Goal: Information Seeking & Learning: Learn about a topic

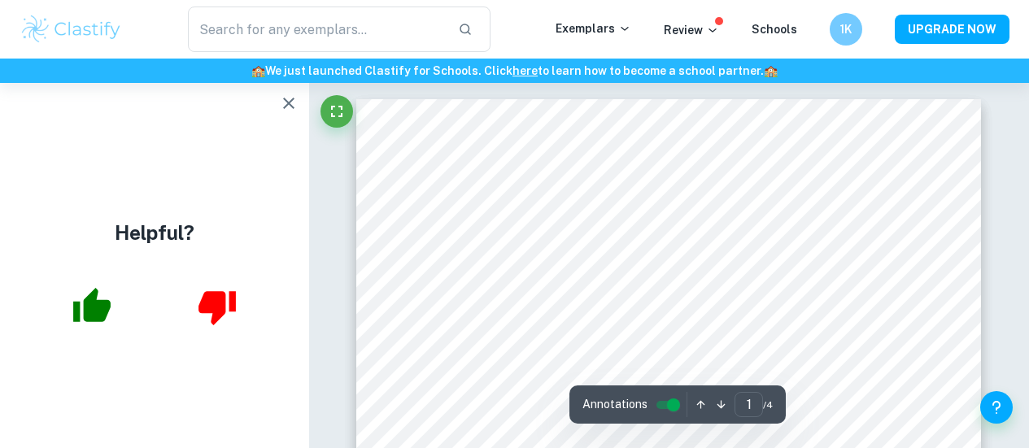
scroll to position [421, 0]
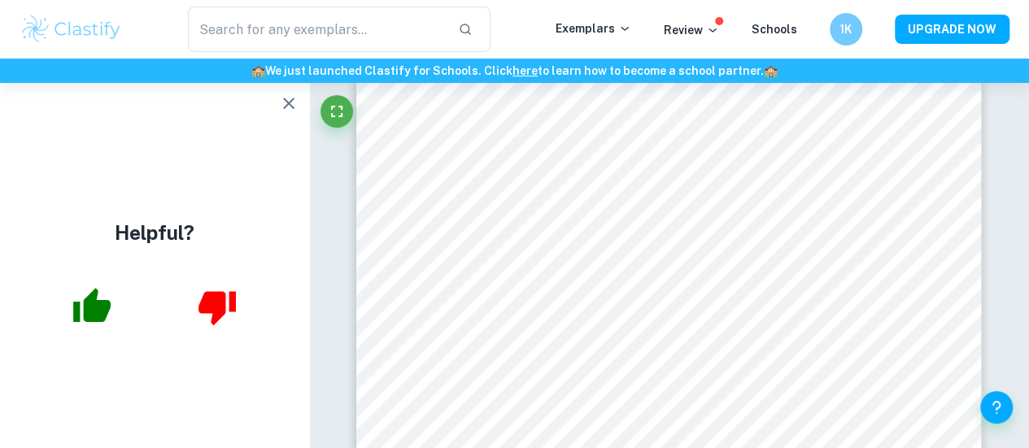
click at [27, 254] on div "Helpful?" at bounding box center [154, 265] width 309 height 365
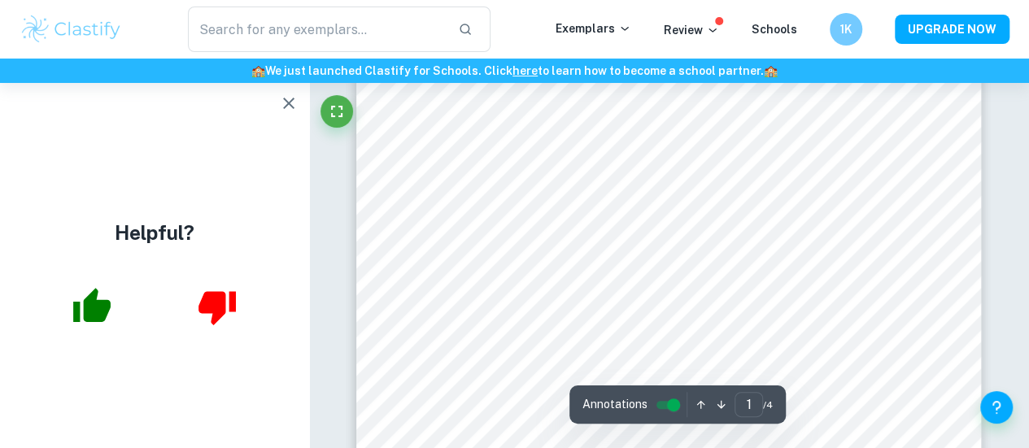
scroll to position [0, 0]
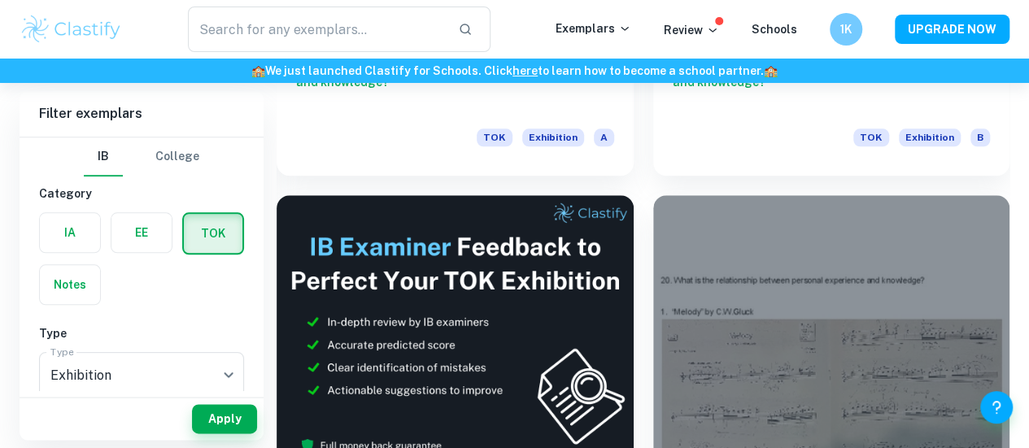
scroll to position [789, 0]
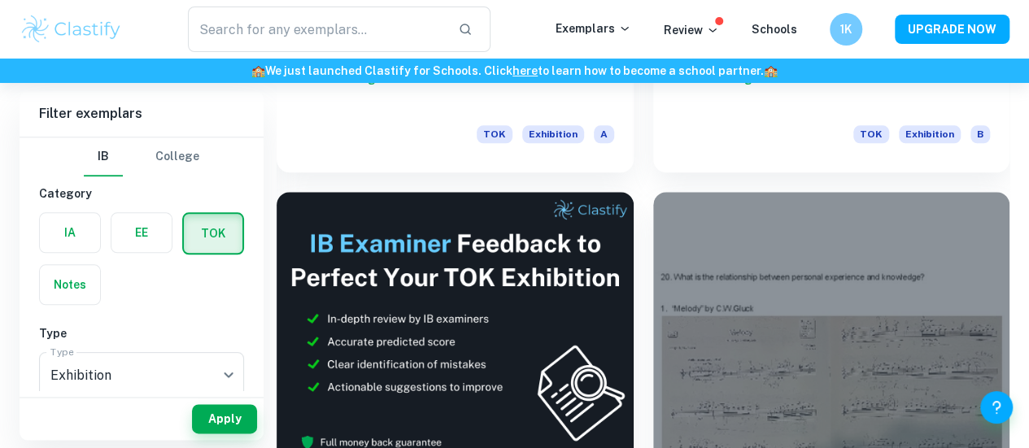
click at [653, 229] on div at bounding box center [831, 325] width 357 height 267
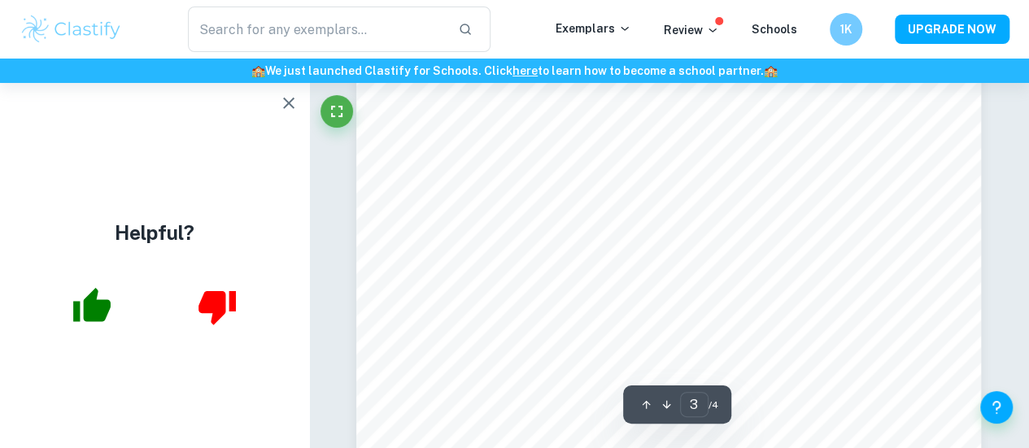
scroll to position [2374, 0]
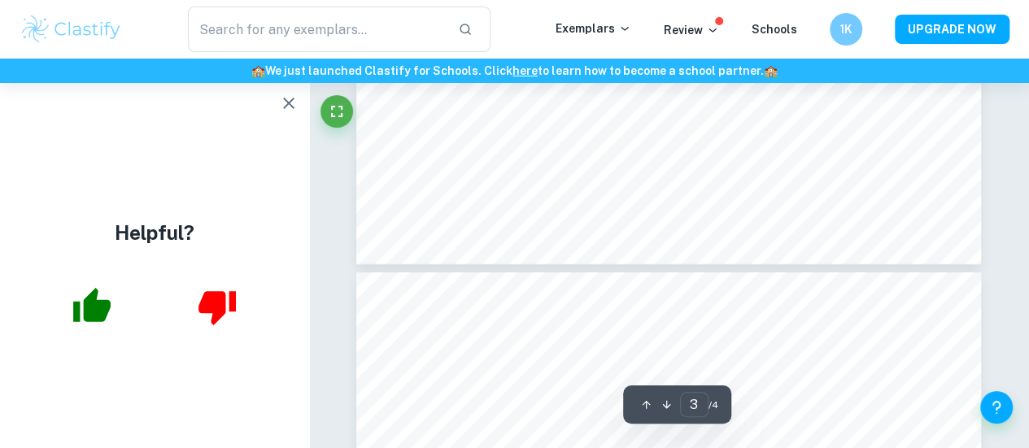
type input "4"
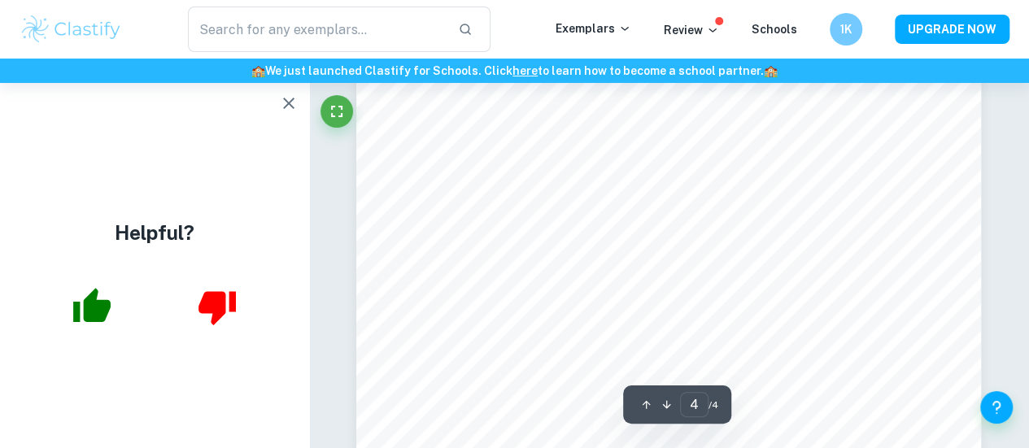
scroll to position [3320, 0]
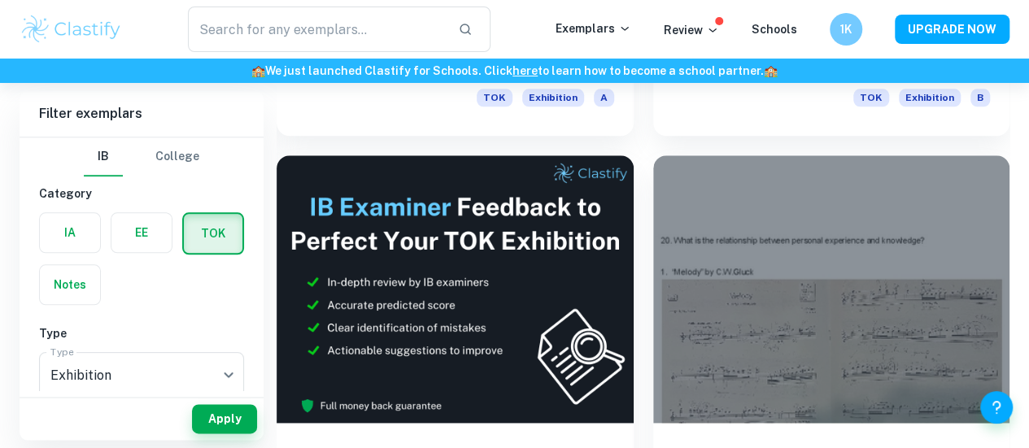
scroll to position [829, 0]
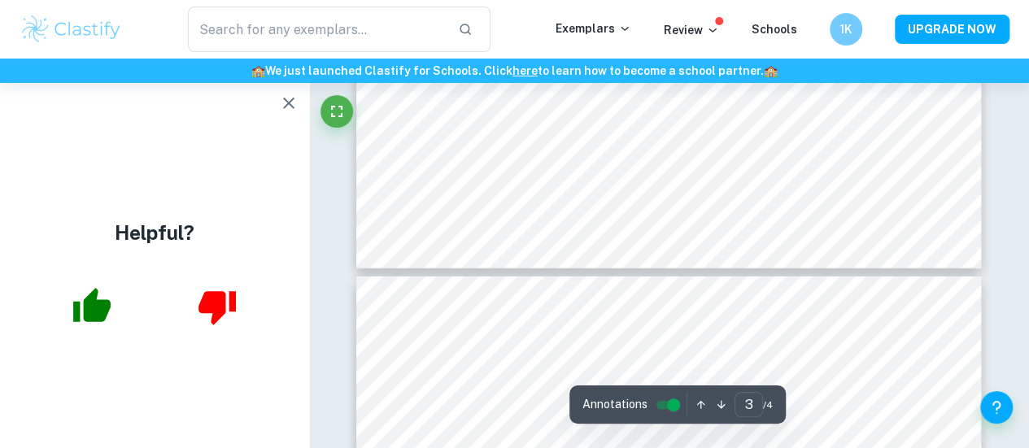
scroll to position [2473, 0]
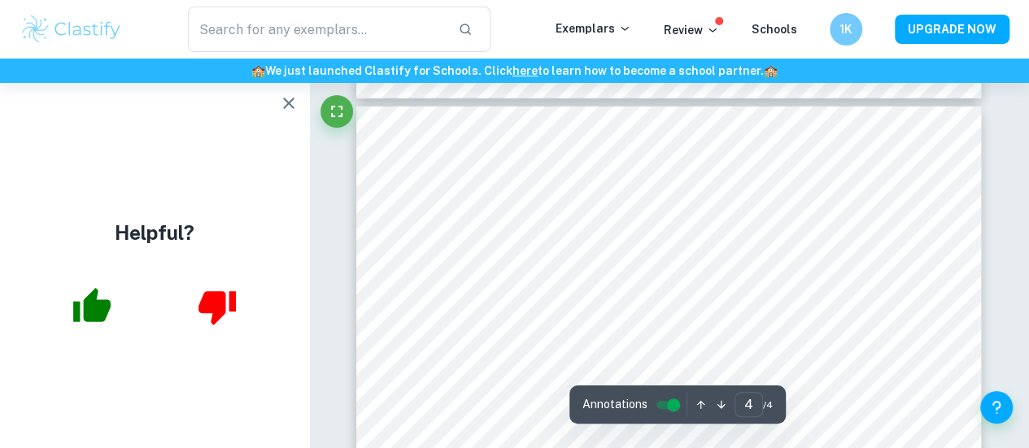
type input "3"
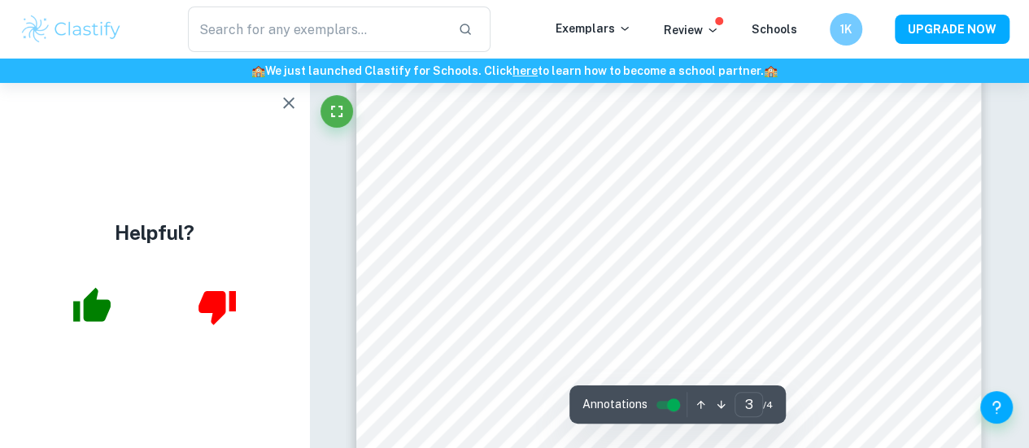
scroll to position [1970, 0]
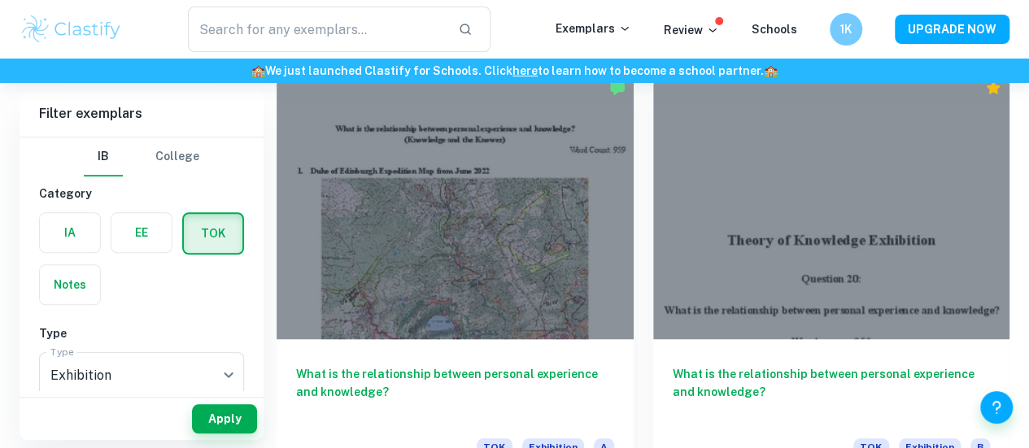
scroll to position [475, 0]
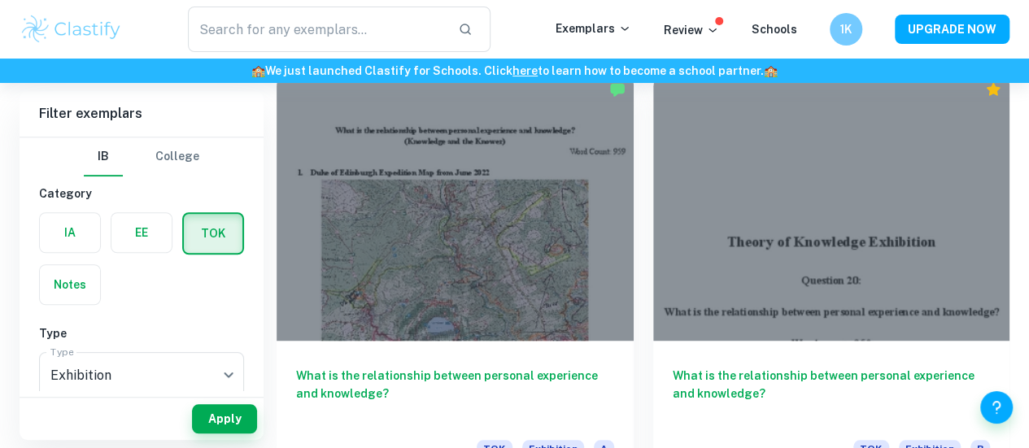
click at [441, 199] on div at bounding box center [454, 206] width 357 height 267
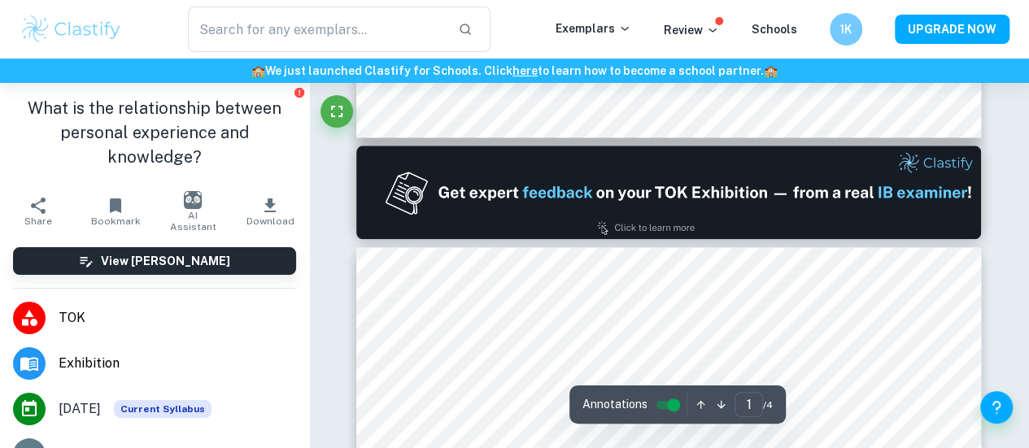
type input "2"
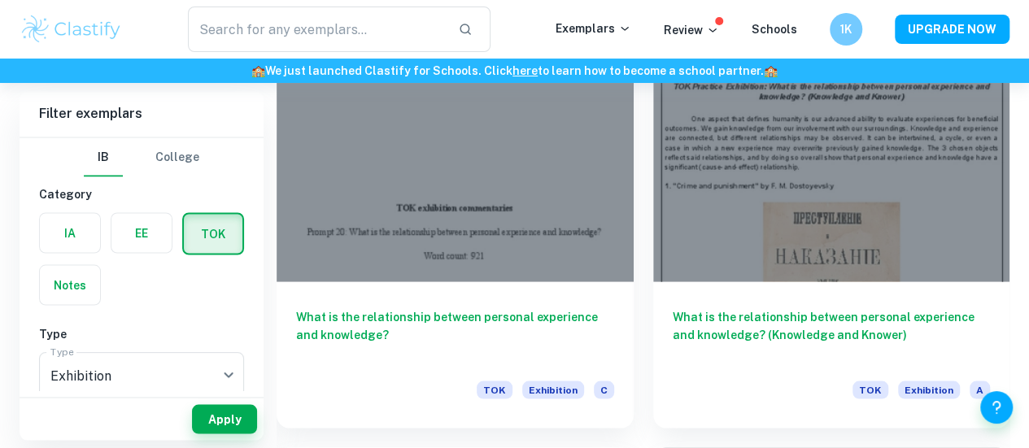
scroll to position [1381, 0]
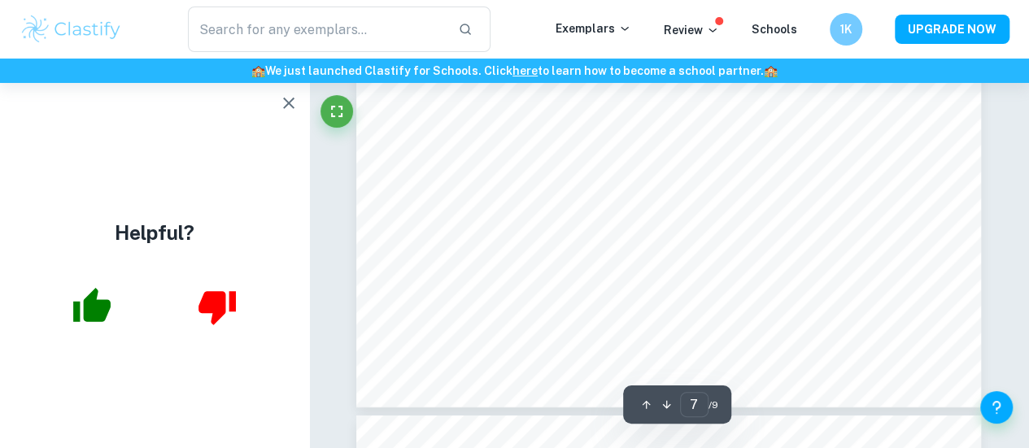
scroll to position [5596, 0]
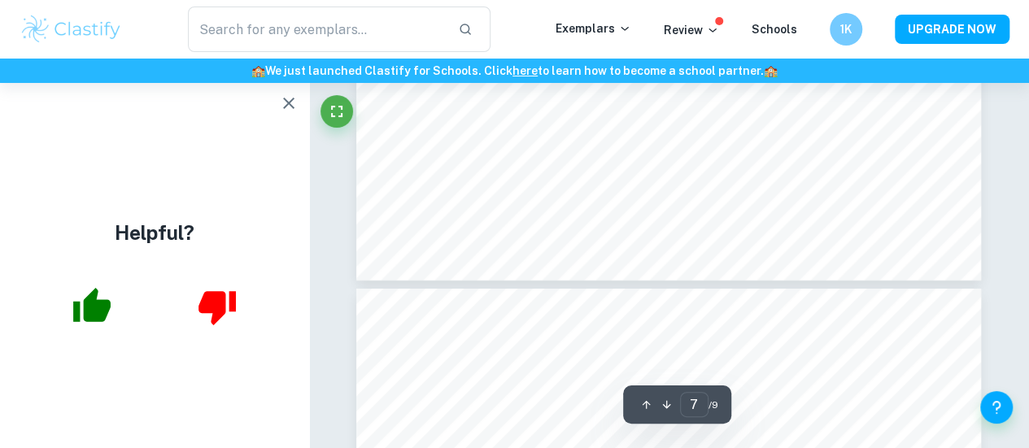
type input "8"
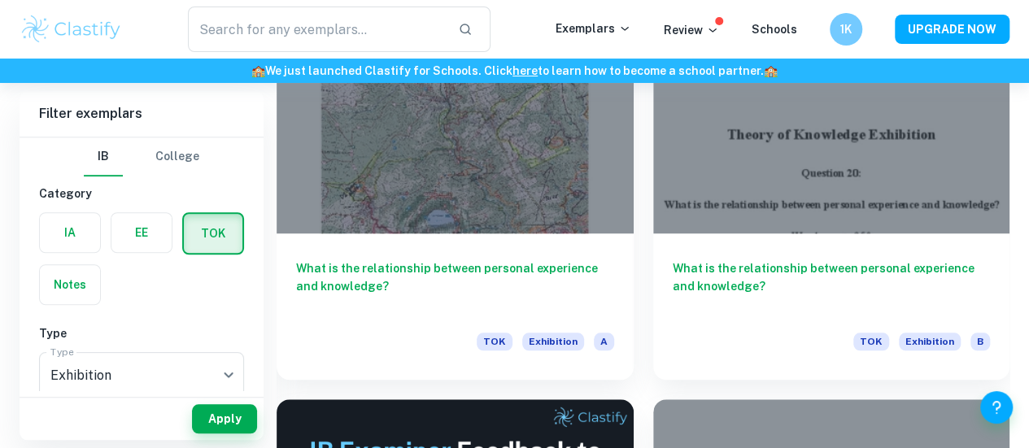
scroll to position [583, 0]
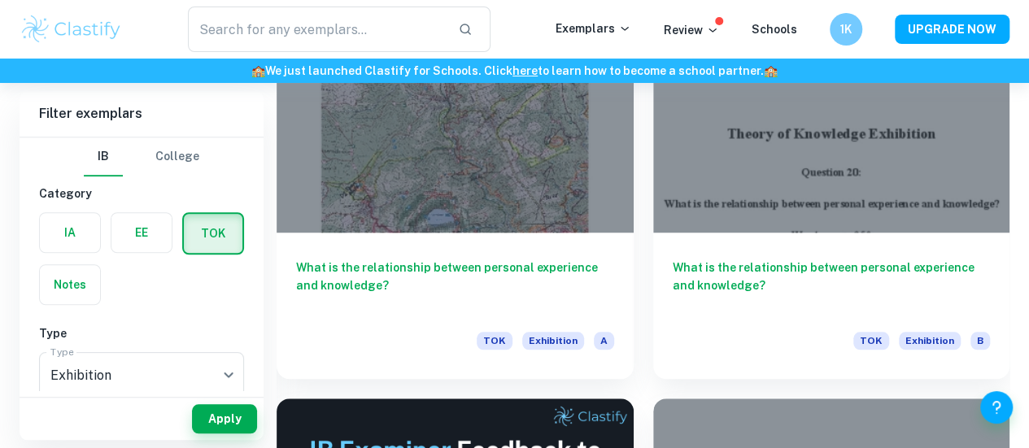
click at [468, 107] on div at bounding box center [454, 98] width 357 height 267
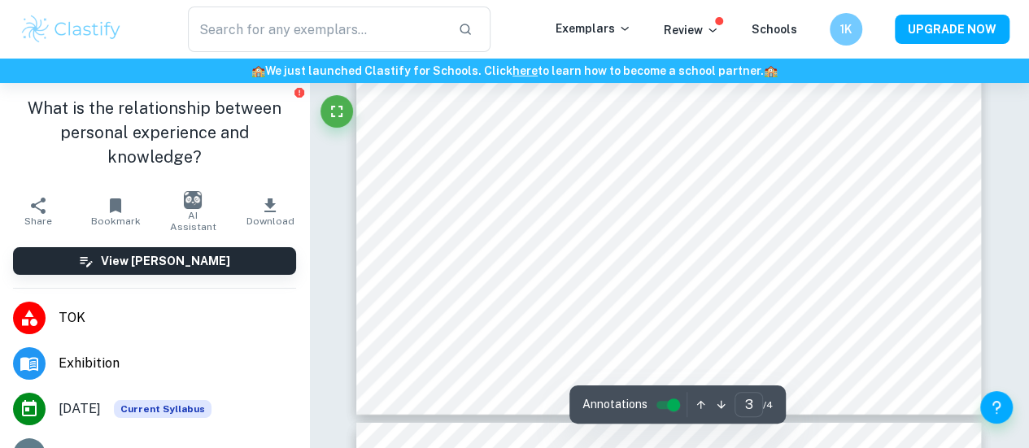
scroll to position [2332, 0]
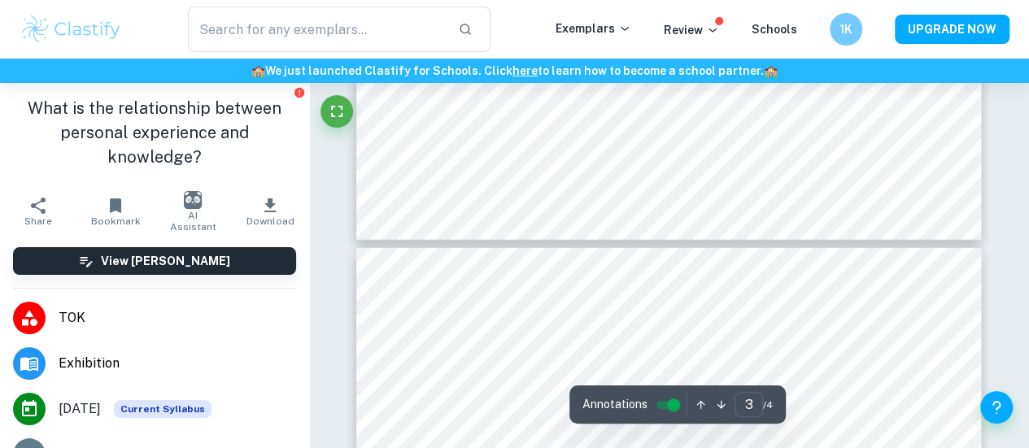
type input "4"
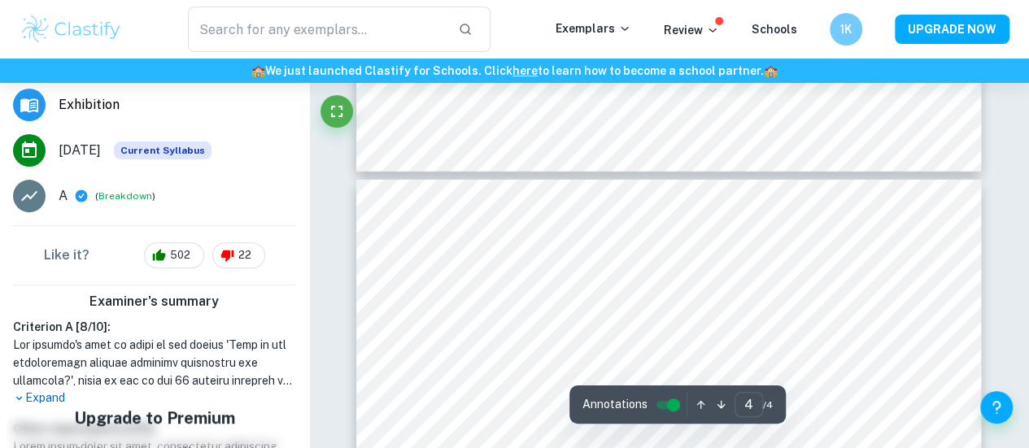
scroll to position [259, 0]
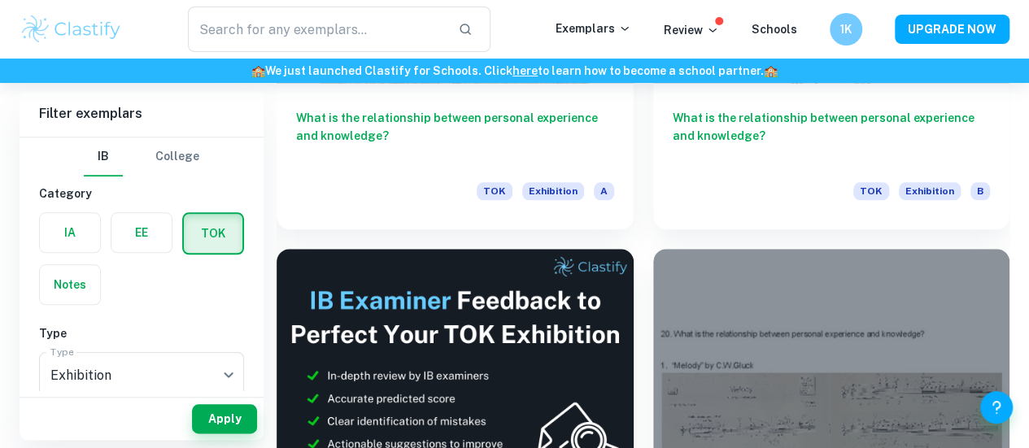
scroll to position [745, 0]
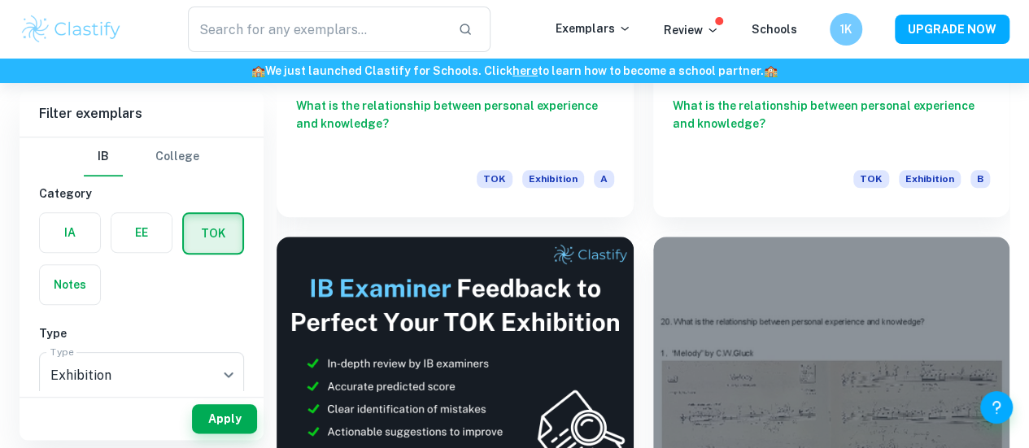
click at [653, 249] on div at bounding box center [831, 370] width 357 height 267
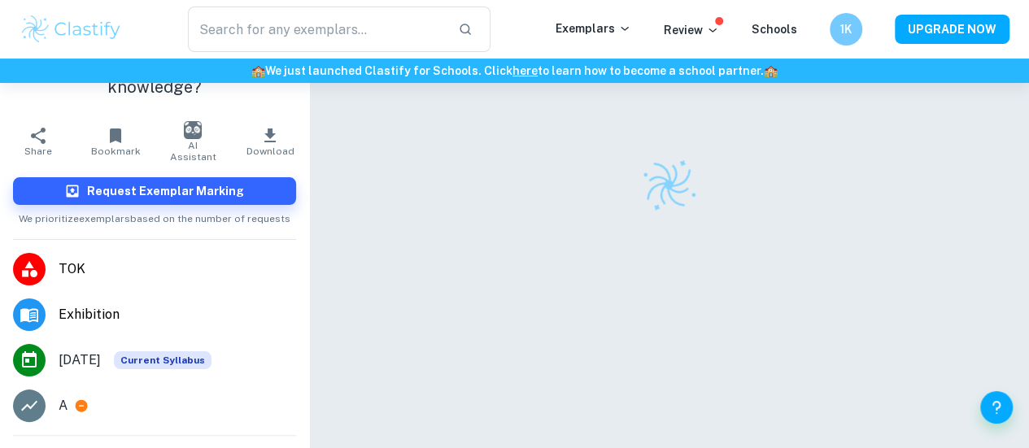
scroll to position [95, 0]
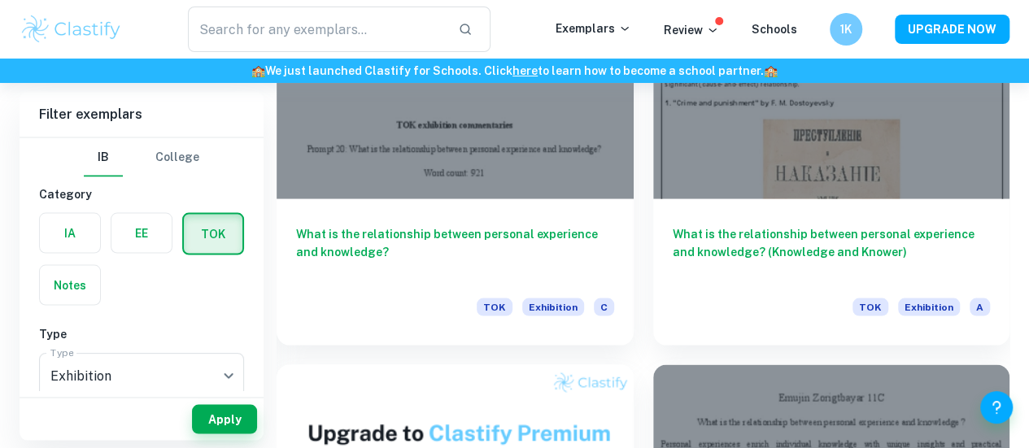
scroll to position [1485, 0]
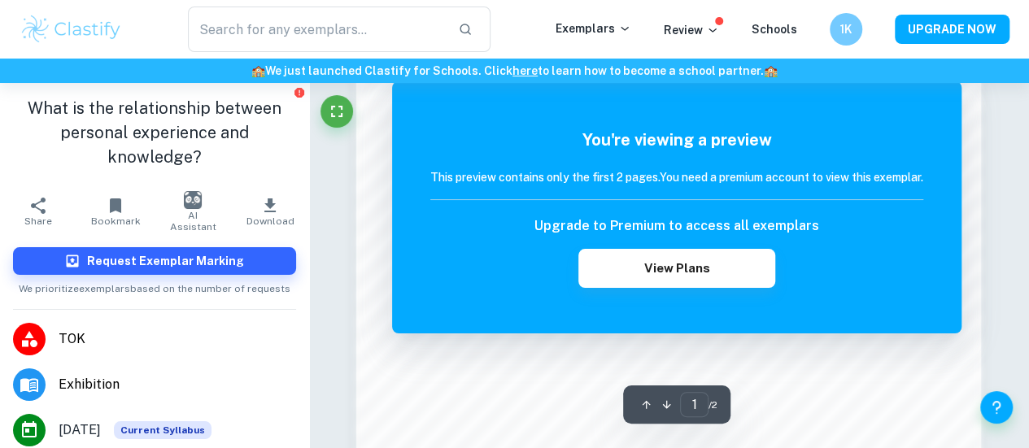
scroll to position [1537, 0]
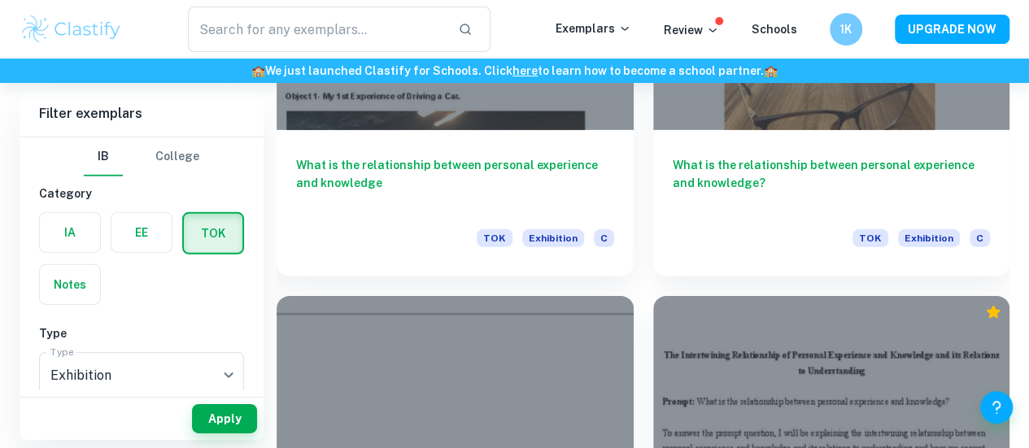
scroll to position [2448, 0]
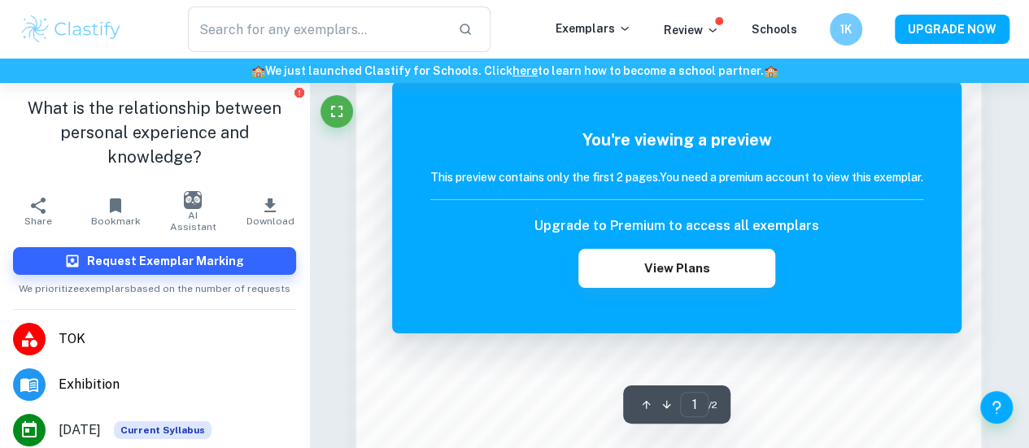
scroll to position [1168, 0]
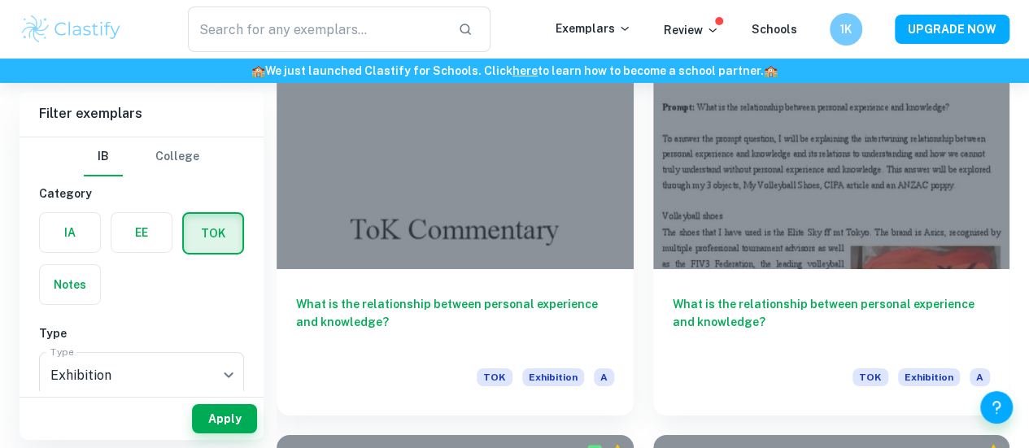
scroll to position [2643, 0]
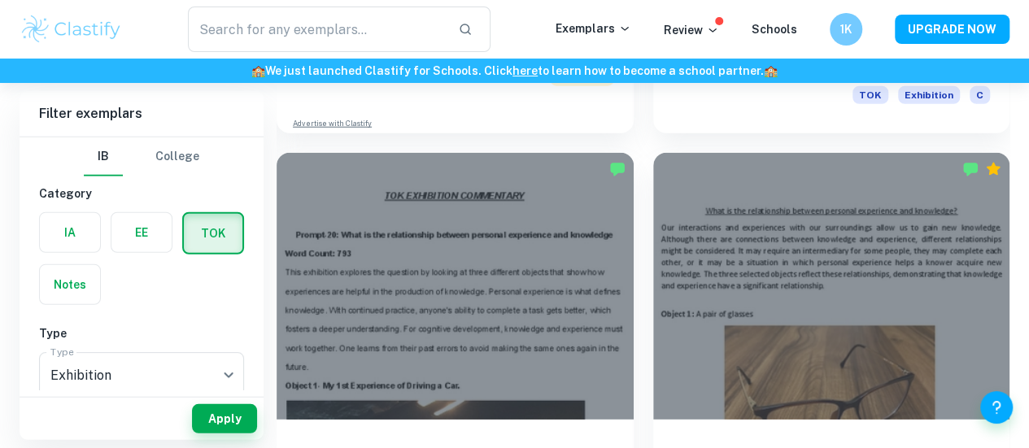
scroll to position [2129, 0]
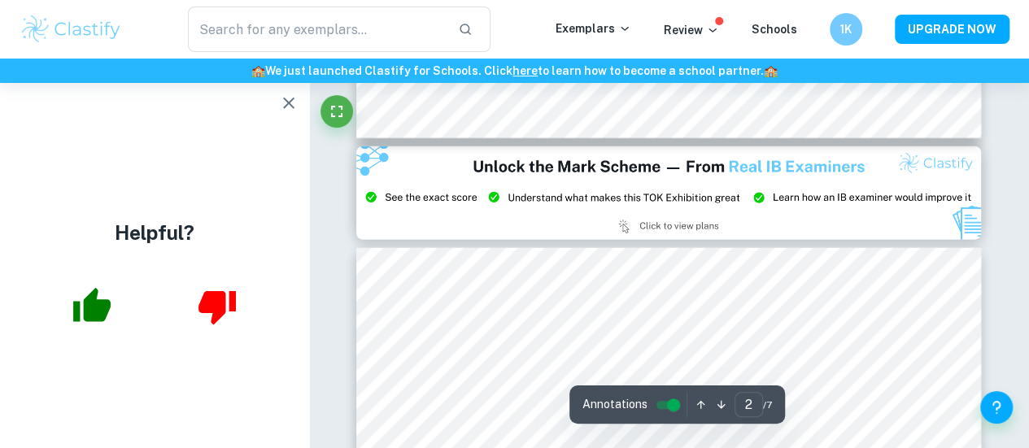
scroll to position [1863, 0]
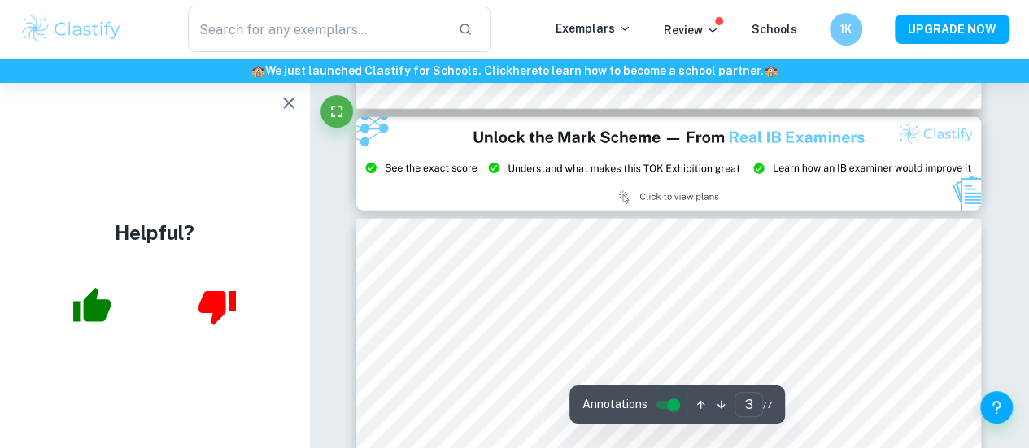
click at [288, 100] on icon "button" at bounding box center [289, 104] width 20 height 20
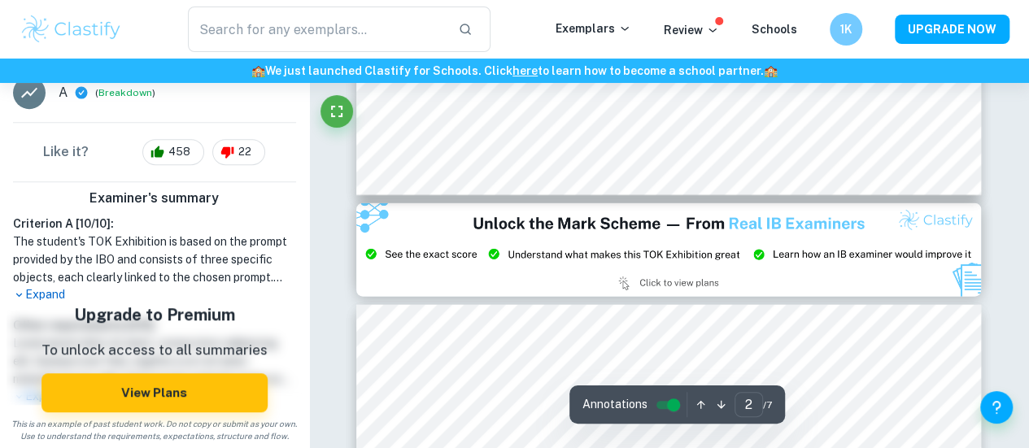
scroll to position [1797, 0]
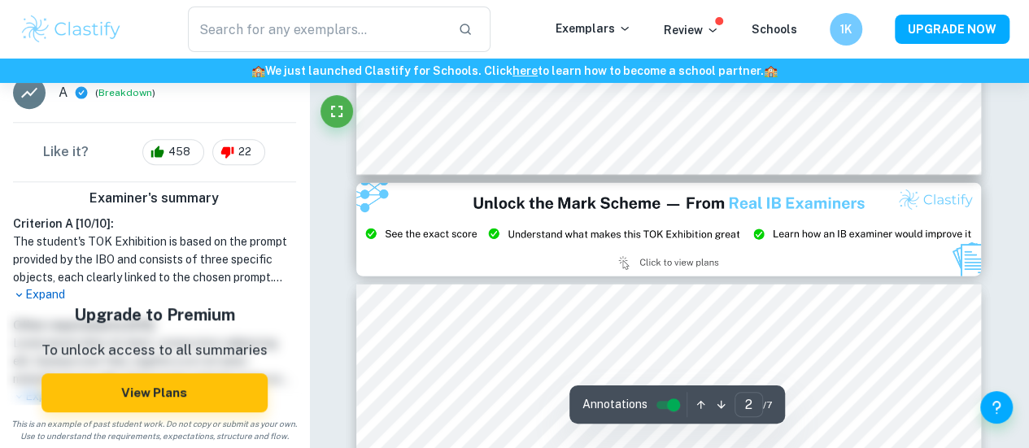
click at [582, 252] on img at bounding box center [668, 230] width 624 height 94
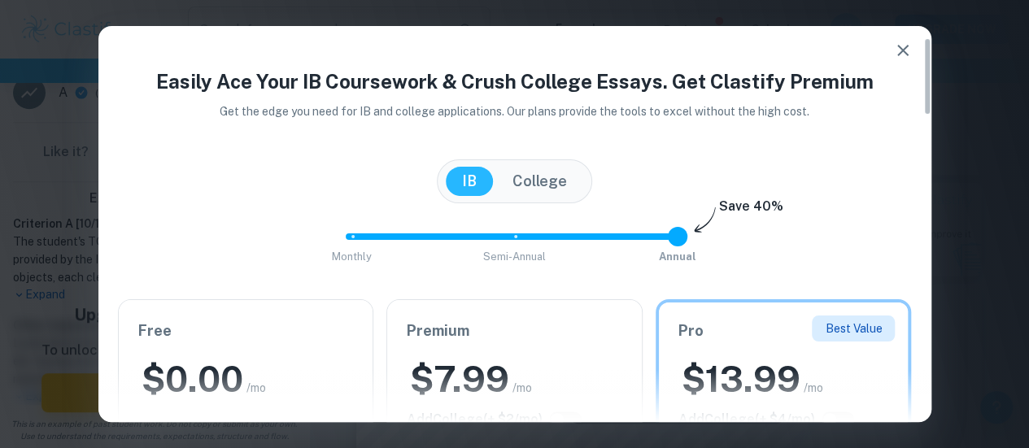
scroll to position [66, 0]
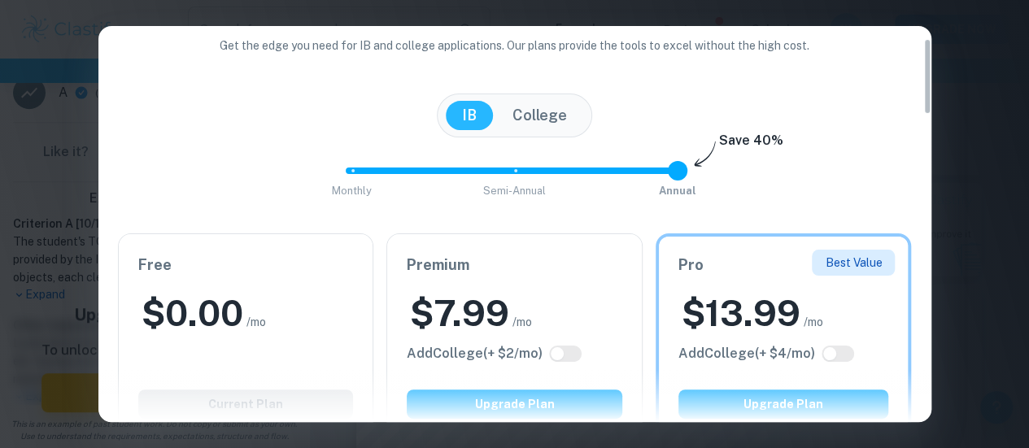
click at [974, 75] on div "Easily Ace Your IB Coursework & Crush College Essays. Get Clastify Premium Get …" at bounding box center [514, 224] width 1029 height 448
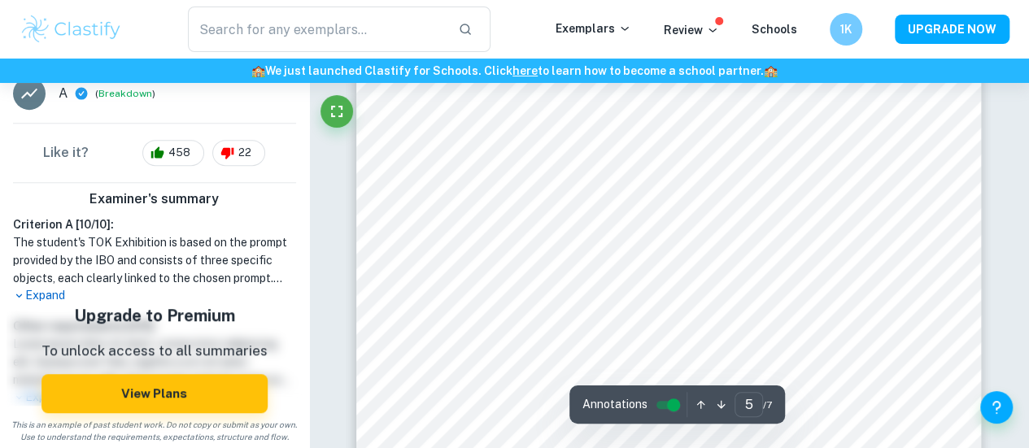
scroll to position [3821, 0]
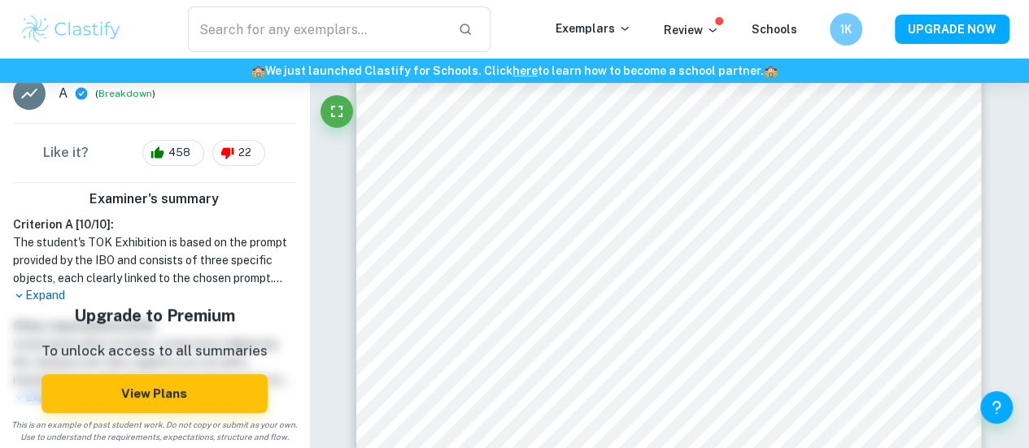
click at [676, 421] on div "Annotations 5 ​ / 7" at bounding box center [676, 404] width 215 height 38
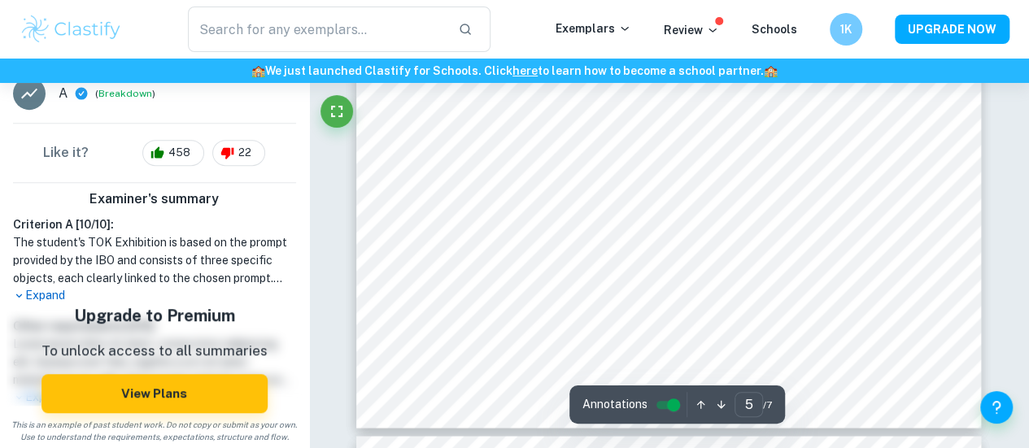
scroll to position [4315, 0]
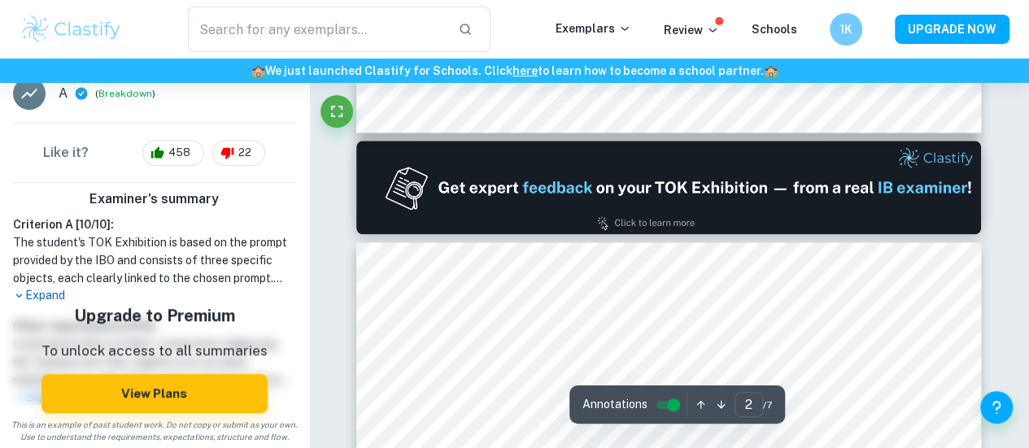
type input "1"
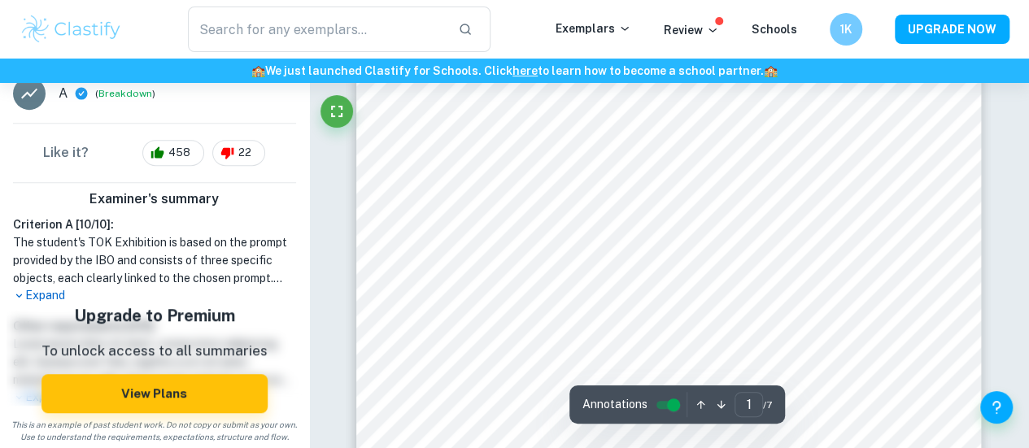
scroll to position [524, 0]
